Goal: Task Accomplishment & Management: Use online tool/utility

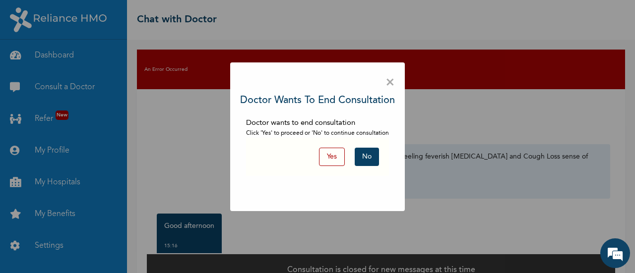
scroll to position [518, 0]
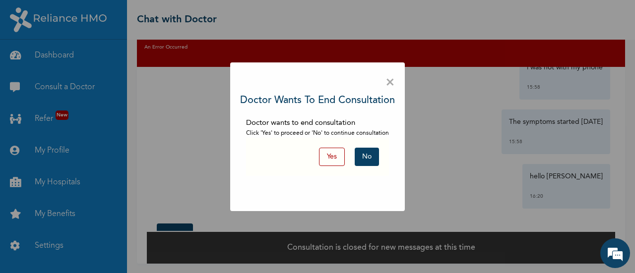
click at [333, 155] on button "Yes" at bounding box center [332, 157] width 26 height 18
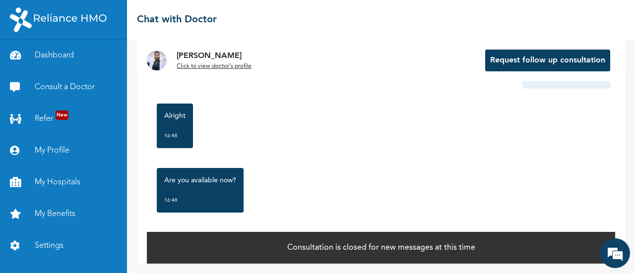
scroll to position [647, 0]
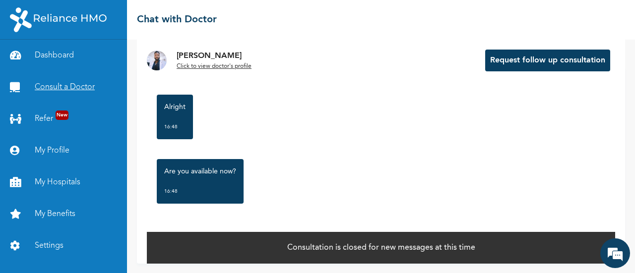
click at [63, 90] on link "Consult a Doctor" at bounding box center [63, 87] width 127 height 32
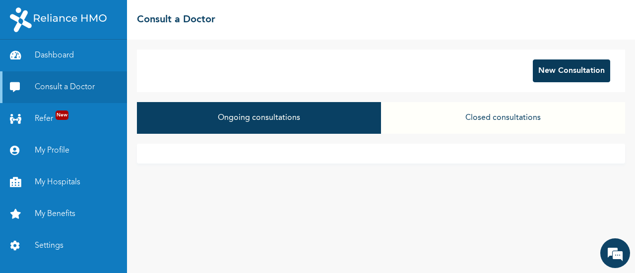
click at [573, 72] on button "New Consultation" at bounding box center [571, 71] width 77 height 23
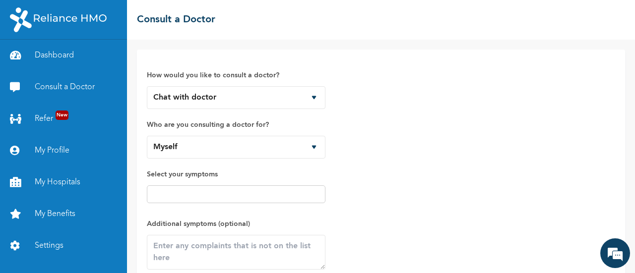
click at [258, 186] on div at bounding box center [236, 194] width 179 height 18
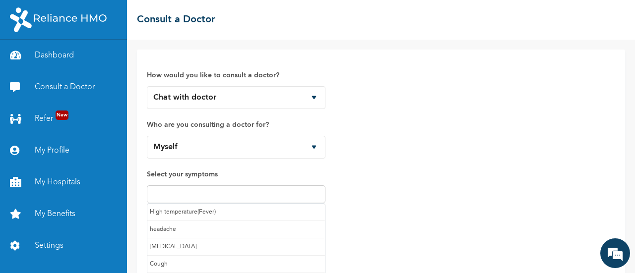
click at [249, 196] on input "text" at bounding box center [236, 194] width 173 height 12
